Goal: Task Accomplishment & Management: Manage account settings

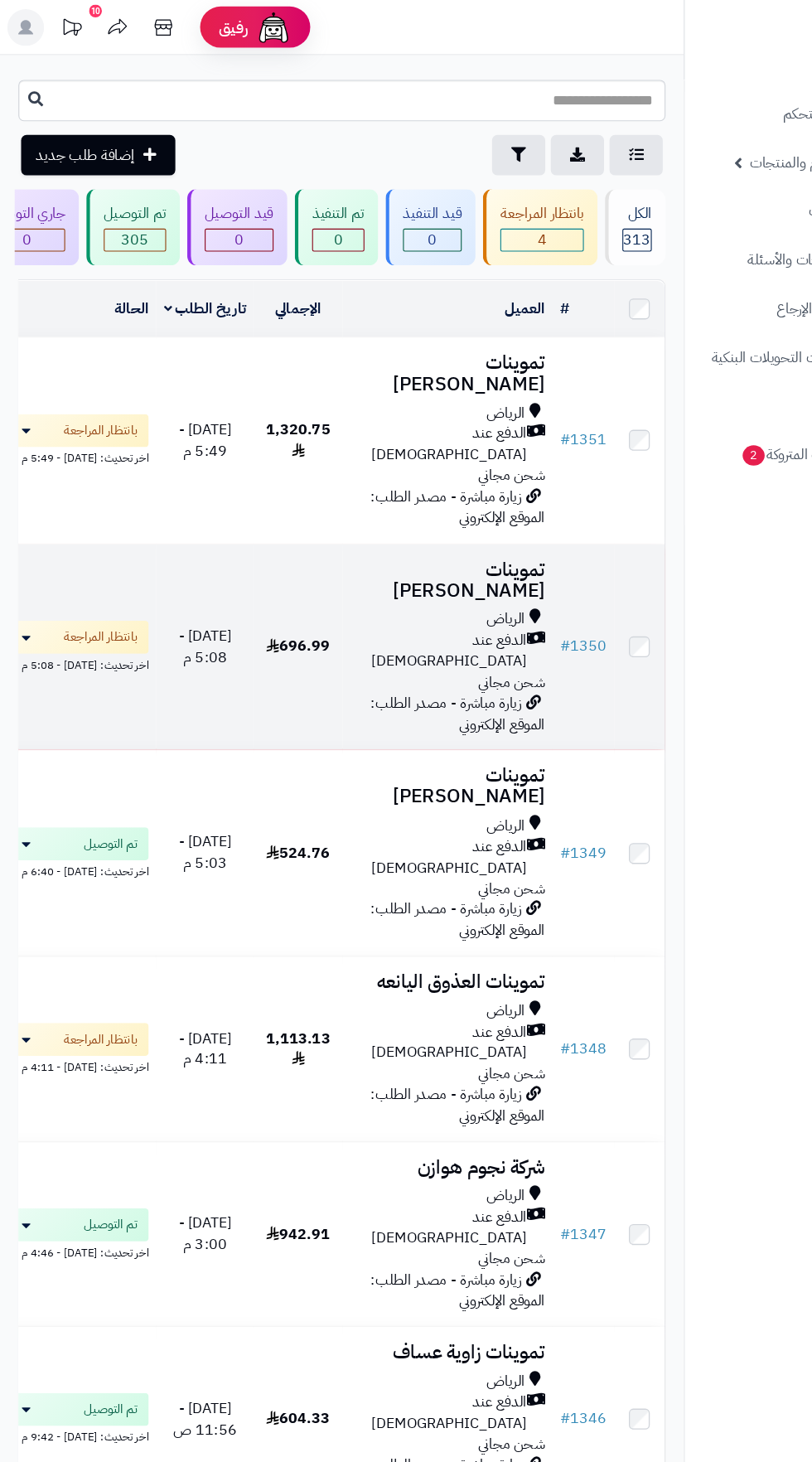
click at [386, 550] on div "الرياض" at bounding box center [404, 559] width 177 height 19
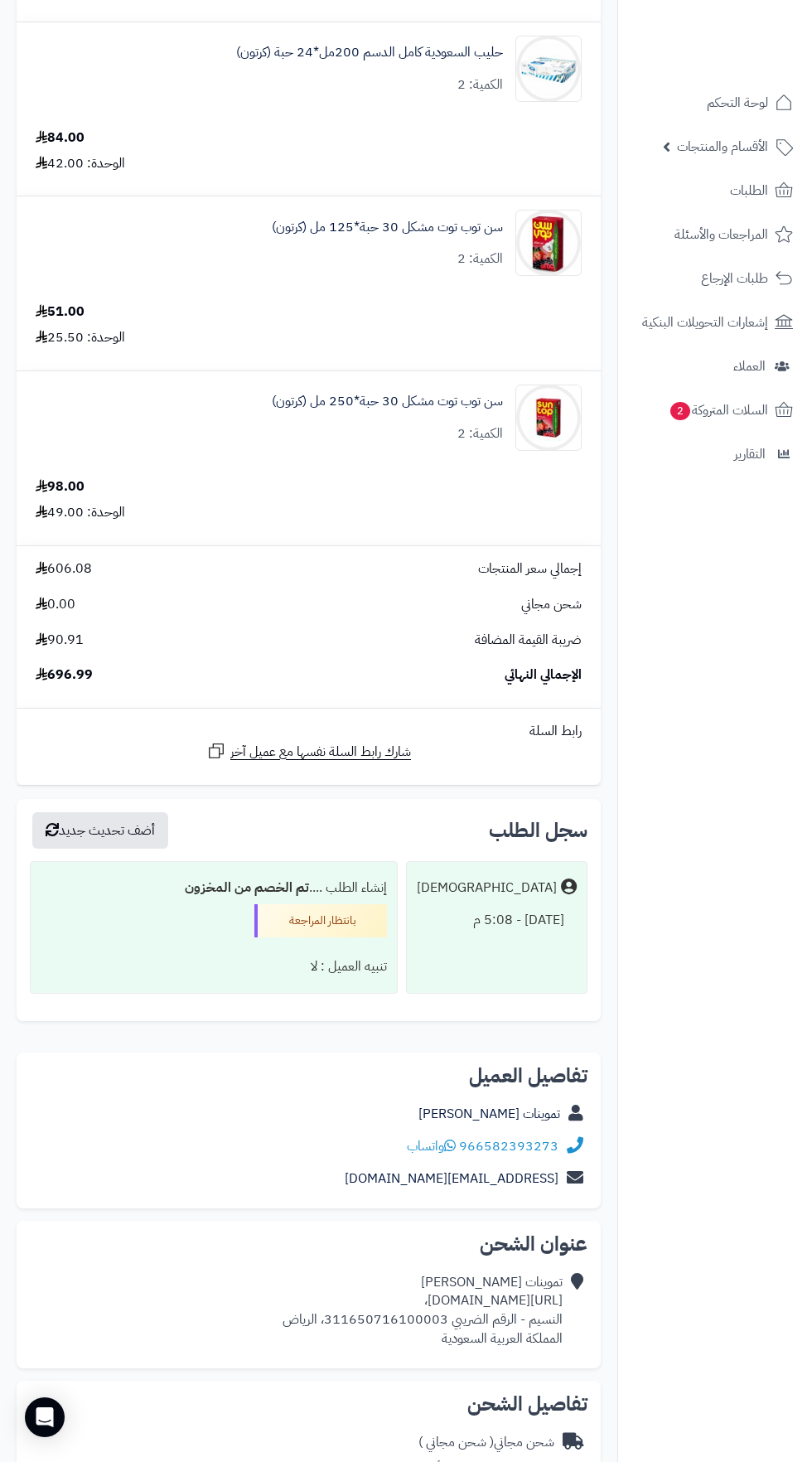
scroll to position [1068, 0]
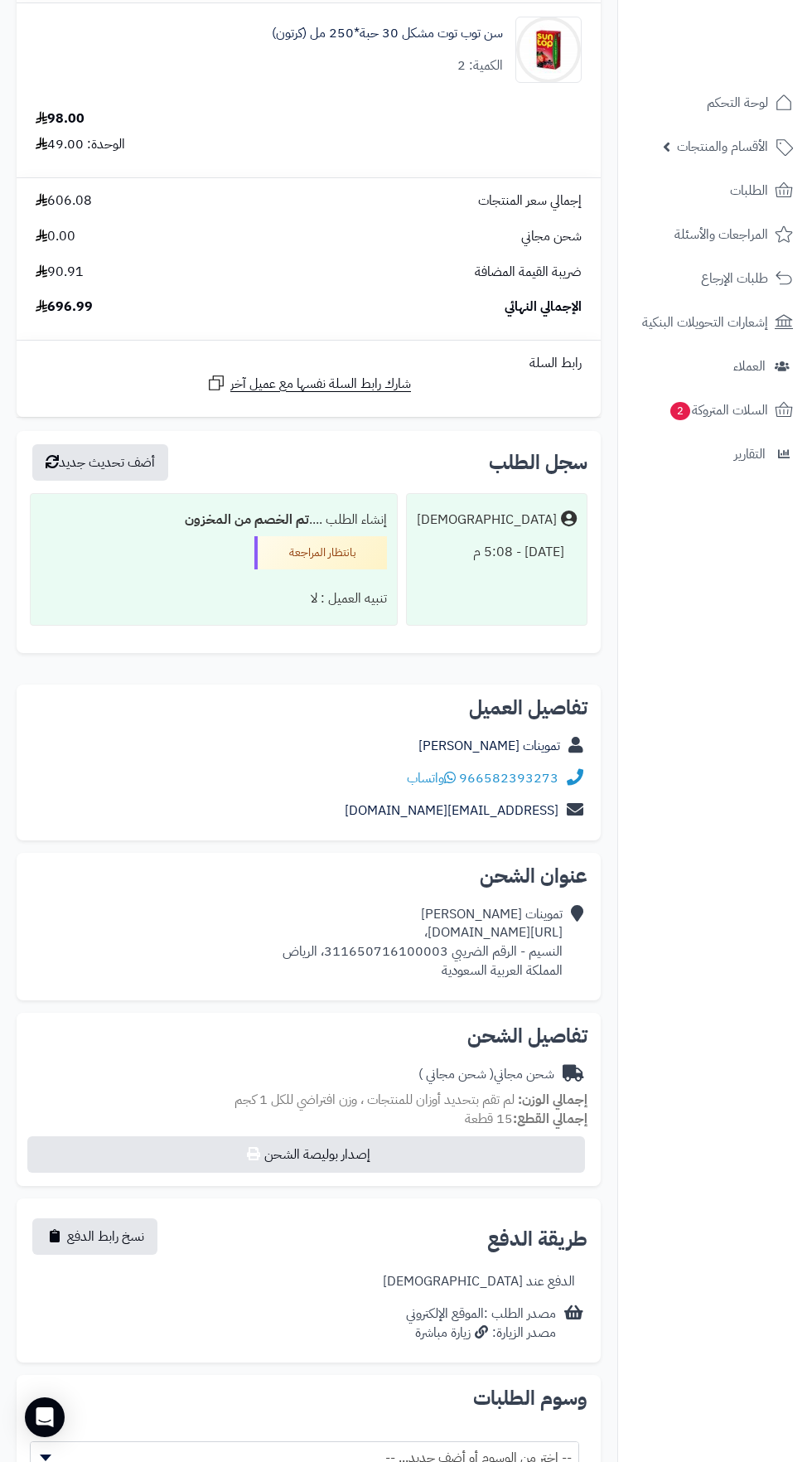
copy div "https://maps.app.goo.gl/WQmf4EH8G72tCD7E6?g_st=awb،"
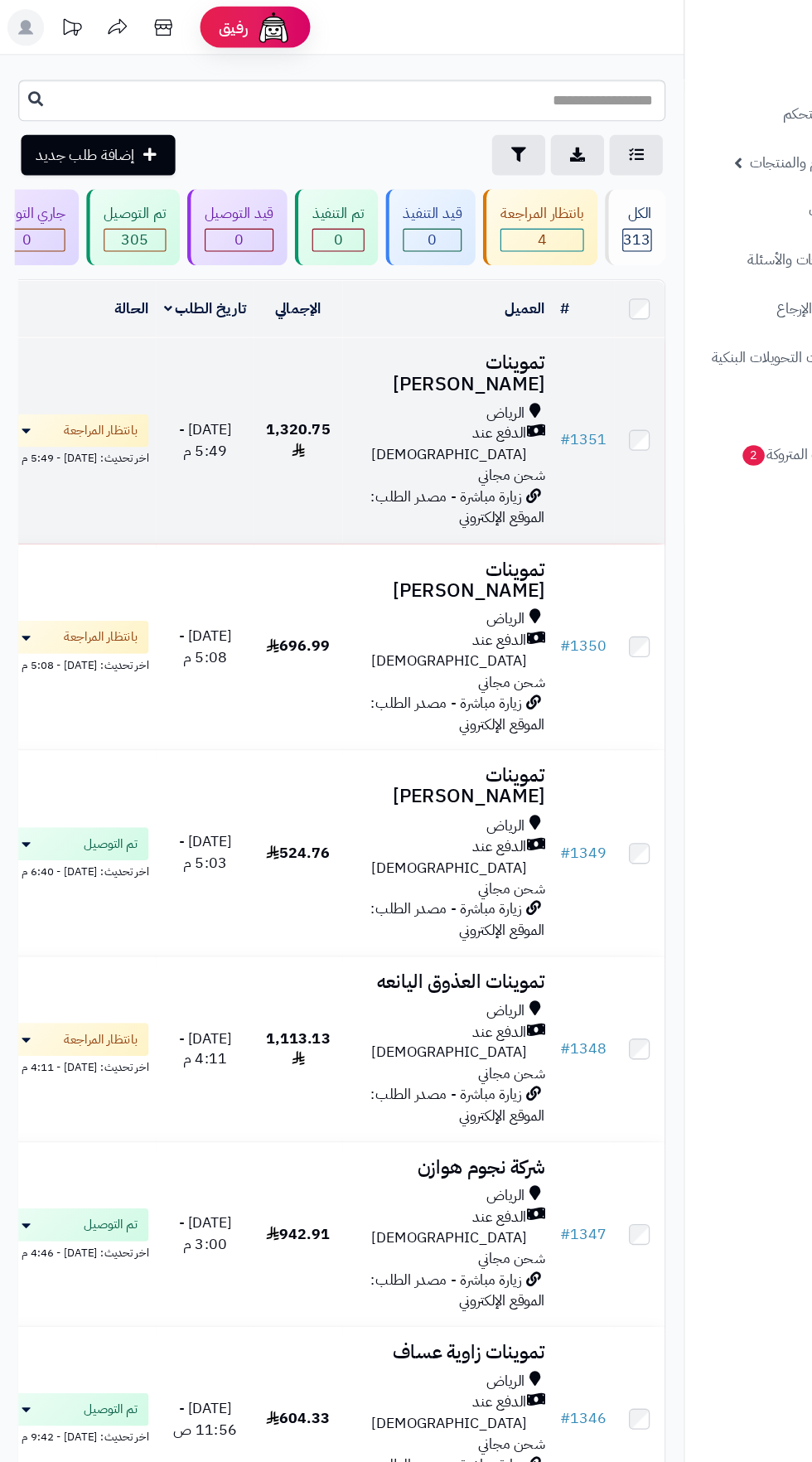
click at [409, 382] on span "الدفع عند [DEMOGRAPHIC_DATA]" at bounding box center [396, 400] width 160 height 38
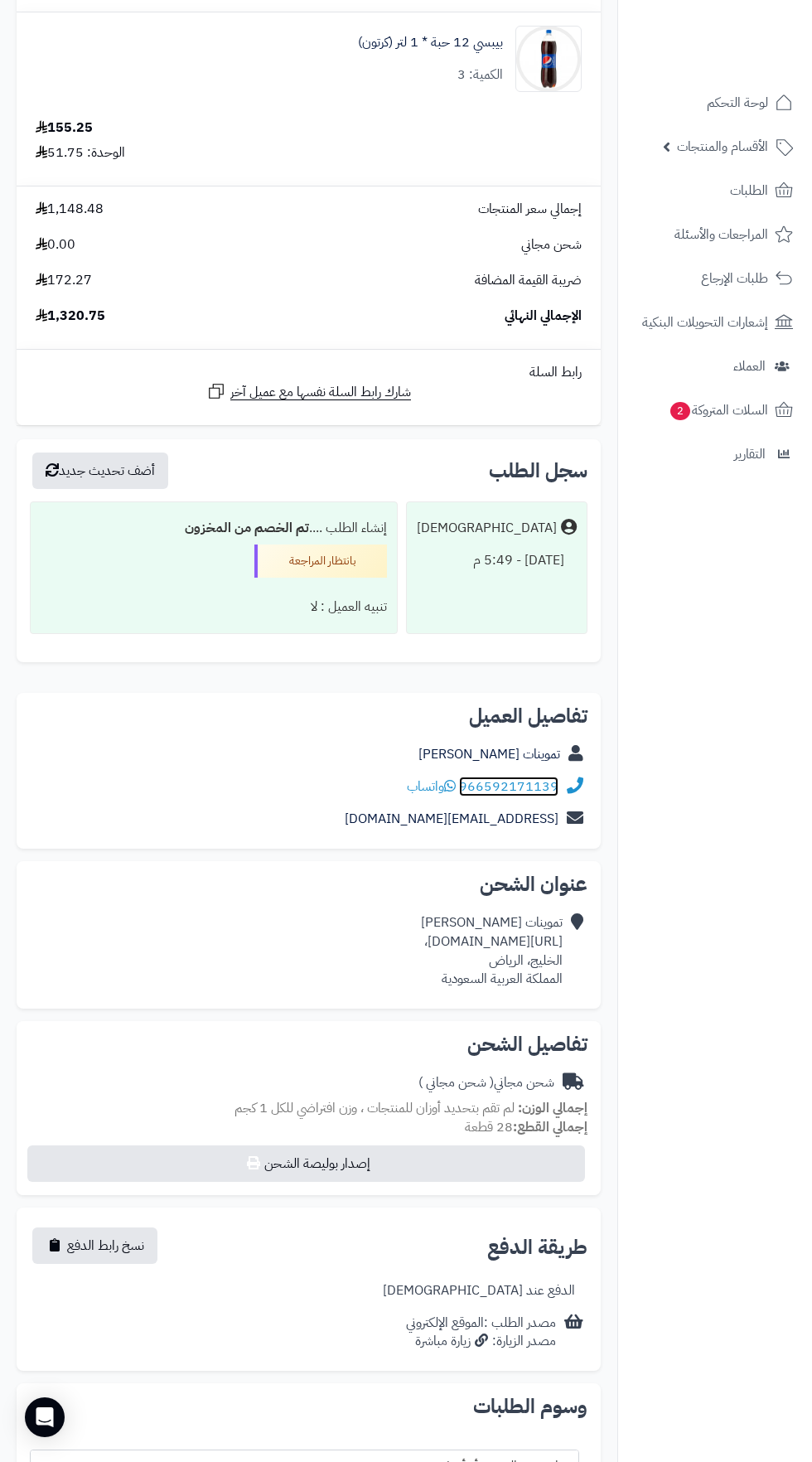
scroll to position [1410, 0]
copy div "[URL][DOMAIN_NAME]،"
